Goal: Navigation & Orientation: Find specific page/section

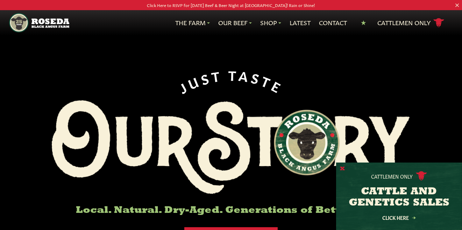
click at [343, 168] on button "X" at bounding box center [342, 168] width 5 height 7
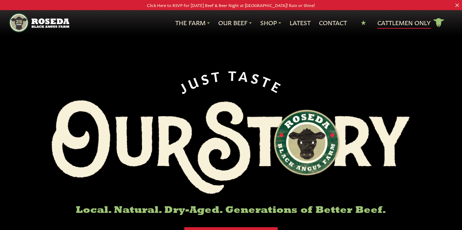
click at [400, 21] on link "Cattlemen Only cattle icon copy Created with Sketch." at bounding box center [410, 23] width 67 height 12
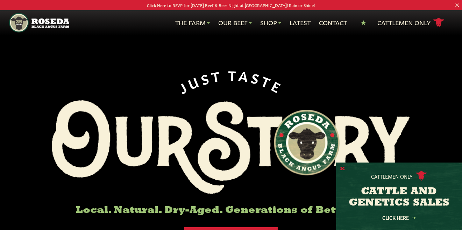
click at [343, 171] on button "X" at bounding box center [342, 168] width 5 height 7
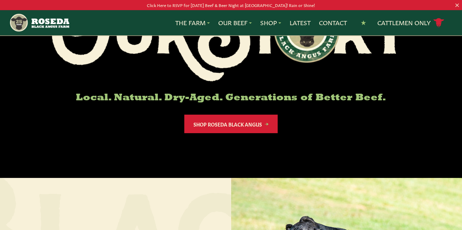
scroll to position [97, 0]
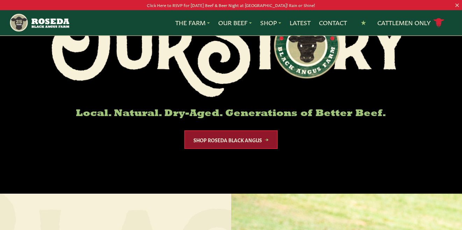
click at [261, 140] on link "Shop Roseda Black Angus" at bounding box center [230, 139] width 93 height 19
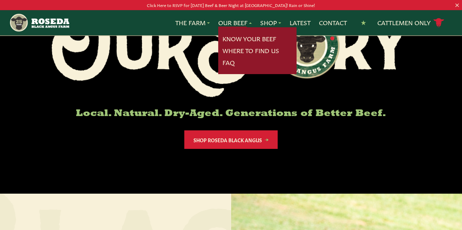
click at [231, 25] on link "Our Beef" at bounding box center [235, 22] width 34 height 9
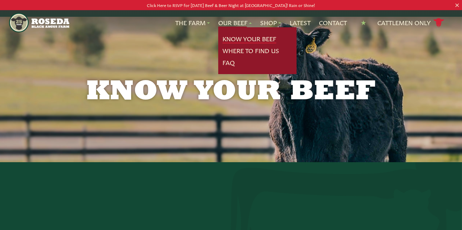
click at [237, 39] on link "Know Your Beef" at bounding box center [249, 38] width 54 height 9
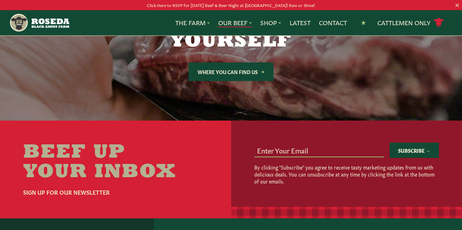
scroll to position [1343, 0]
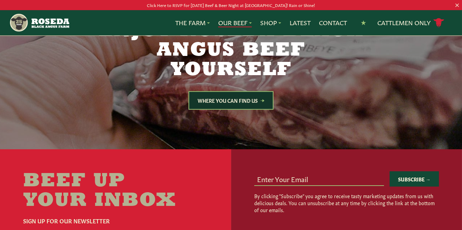
click at [253, 91] on link "Where You Can Find Us" at bounding box center [230, 100] width 85 height 19
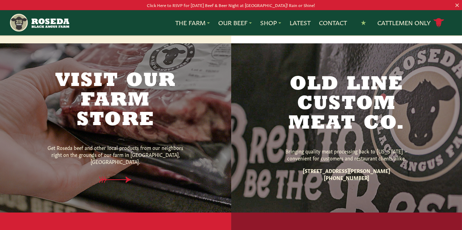
scroll to position [457, 0]
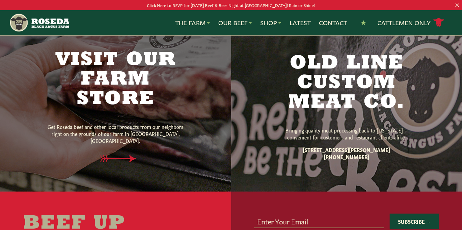
click at [124, 155] on div at bounding box center [118, 159] width 147 height 8
click at [121, 118] on div "Visit Our Farm Store Get Roseda beef and other local products from our neighbor…" at bounding box center [115, 106] width 147 height 169
click at [127, 155] on icon at bounding box center [121, 158] width 51 height 7
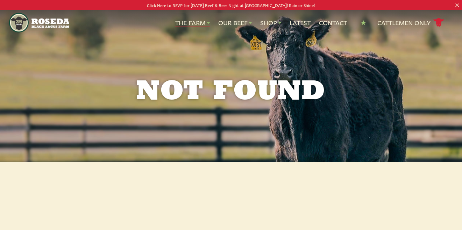
click at [189, 22] on link "The Farm" at bounding box center [192, 22] width 35 height 9
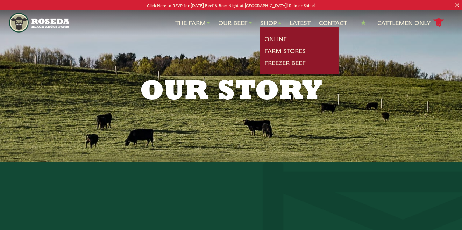
click at [280, 50] on link "Farm Stores" at bounding box center [284, 50] width 41 height 9
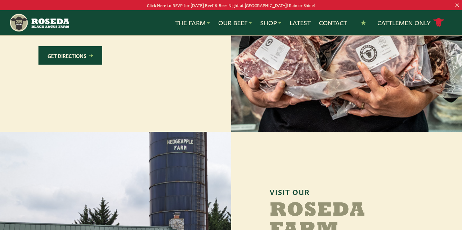
scroll to position [512, 0]
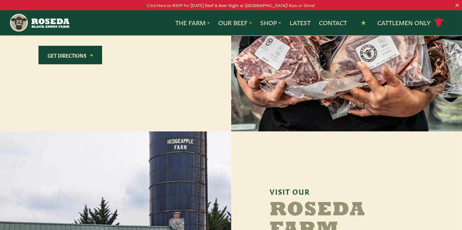
click at [65, 64] on link "Get Directions" at bounding box center [70, 55] width 64 height 19
click at [297, 26] on link "Latest" at bounding box center [299, 22] width 21 height 9
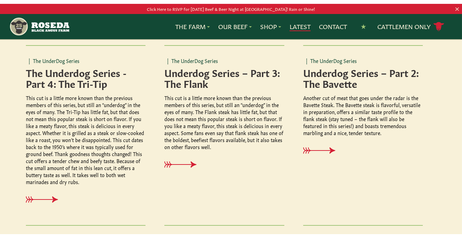
scroll to position [208, 0]
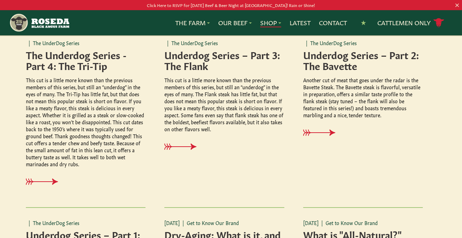
click at [268, 24] on link "Shop" at bounding box center [270, 22] width 21 height 9
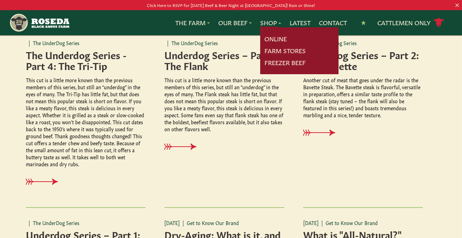
click at [275, 39] on link "Online" at bounding box center [275, 38] width 22 height 9
